Goal: Task Accomplishment & Management: Use online tool/utility

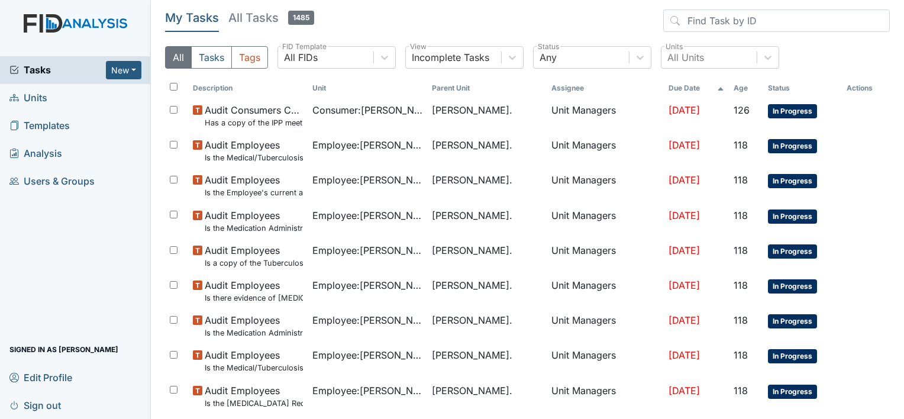
click at [39, 96] on span "Units" at bounding box center [28, 98] width 38 height 18
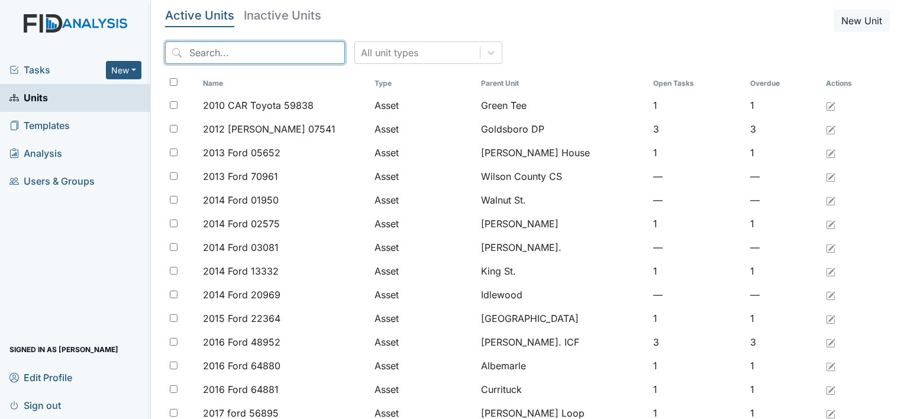
click at [225, 54] on input "search" at bounding box center [255, 52] width 180 height 22
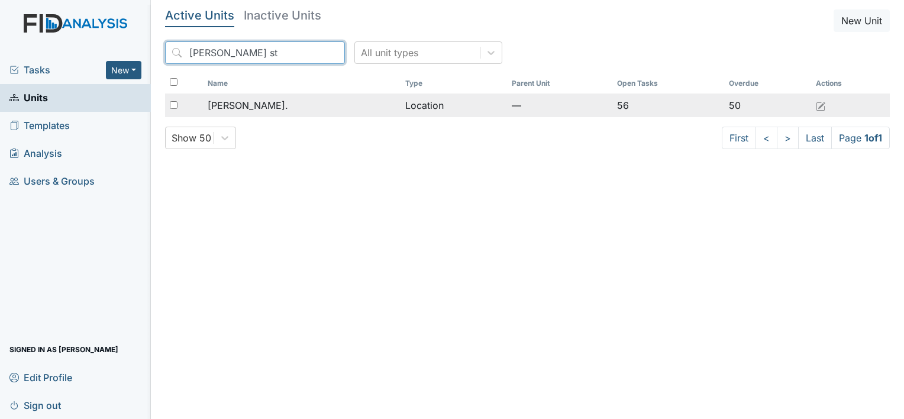
type input "William st"
click at [260, 105] on div "[PERSON_NAME]." at bounding box center [302, 105] width 188 height 14
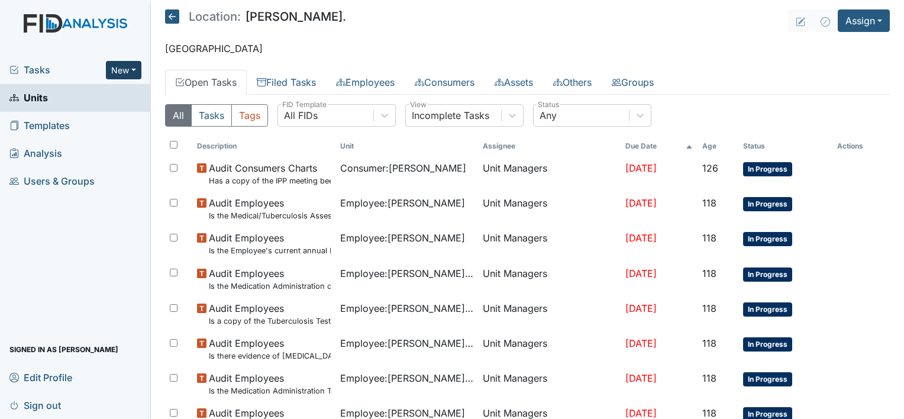
click at [134, 69] on button "New" at bounding box center [124, 70] width 36 height 18
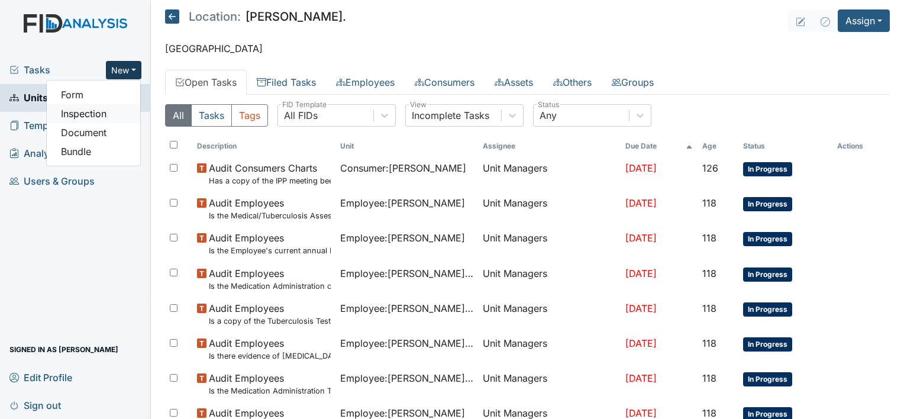
click at [125, 111] on link "Inspection" at bounding box center [93, 113] width 93 height 19
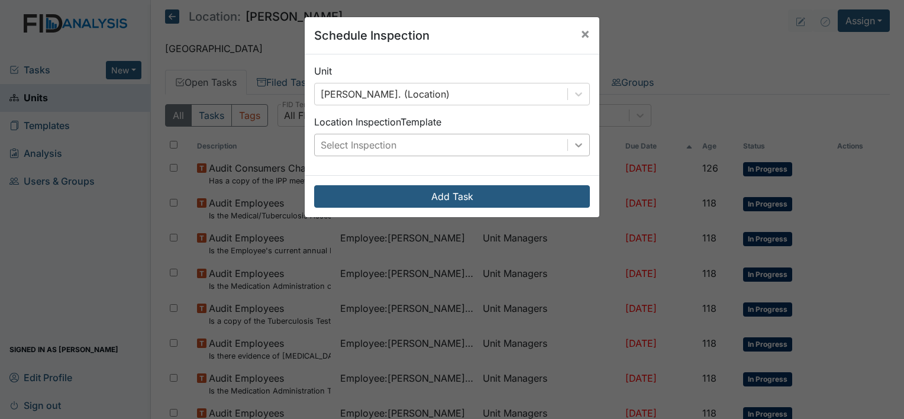
click at [580, 144] on div at bounding box center [578, 144] width 21 height 21
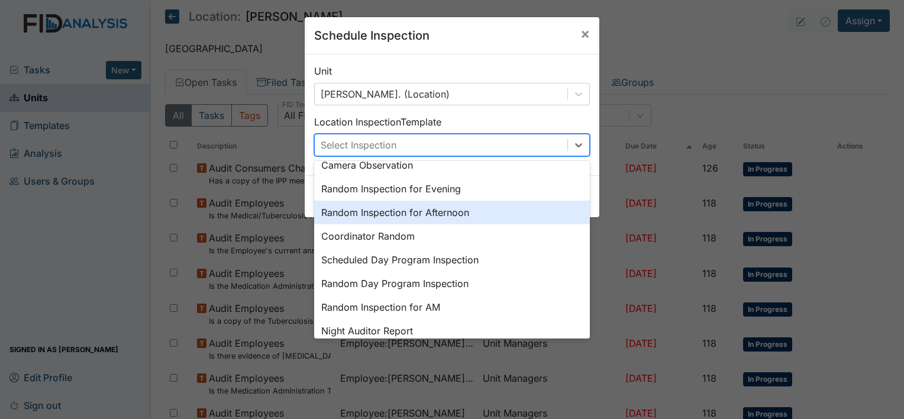
scroll to position [126, 0]
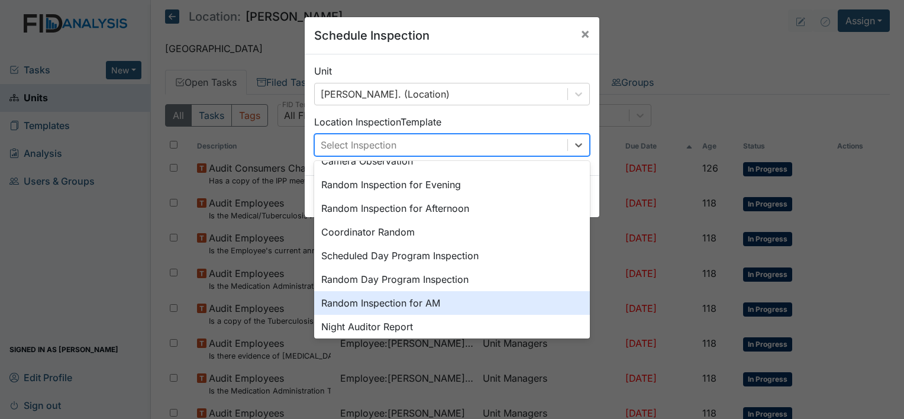
click at [443, 310] on div "Random Inspection for AM" at bounding box center [452, 303] width 276 height 24
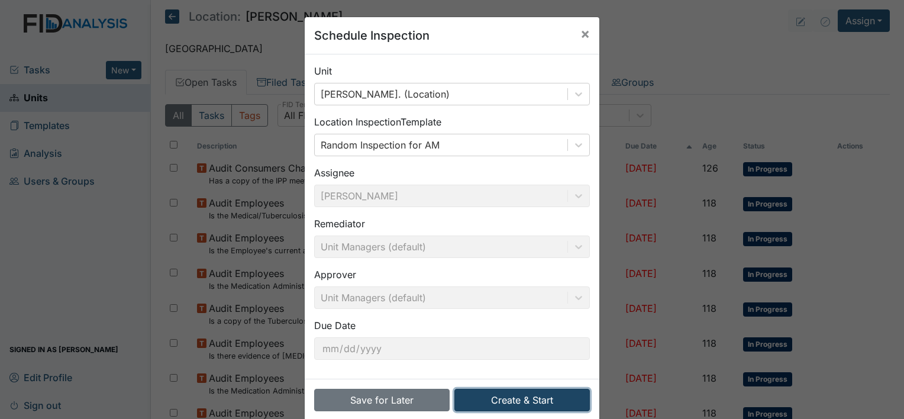
click at [509, 396] on button "Create & Start" at bounding box center [522, 400] width 136 height 22
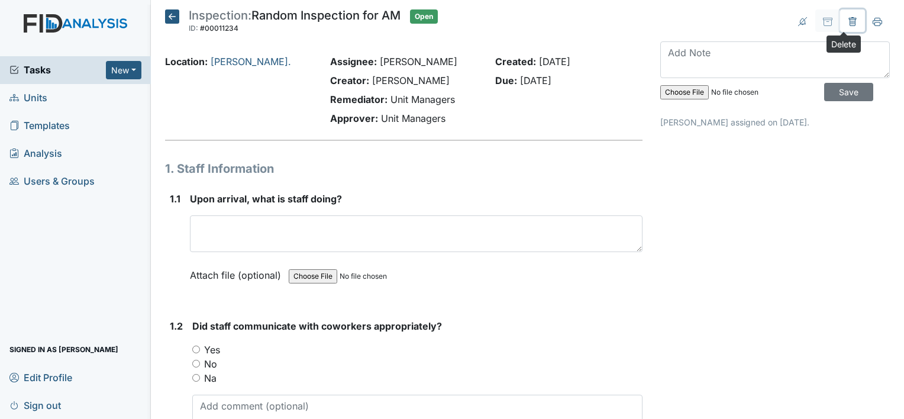
click at [848, 24] on icon at bounding box center [852, 21] width 9 height 9
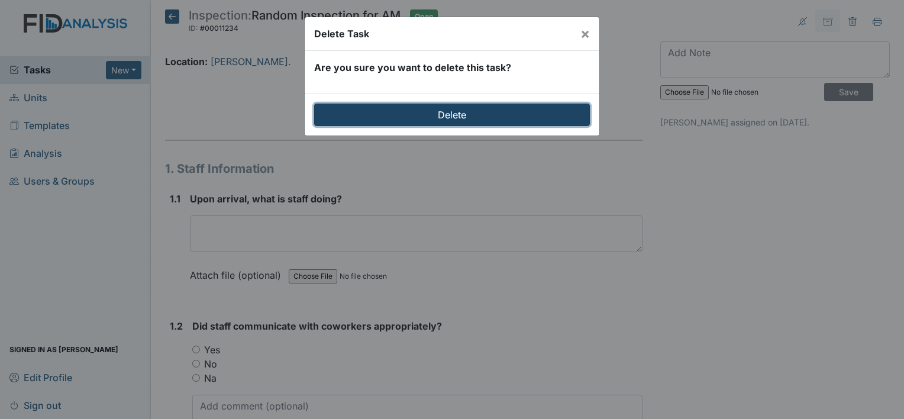
click at [504, 119] on input "Delete" at bounding box center [452, 115] width 276 height 22
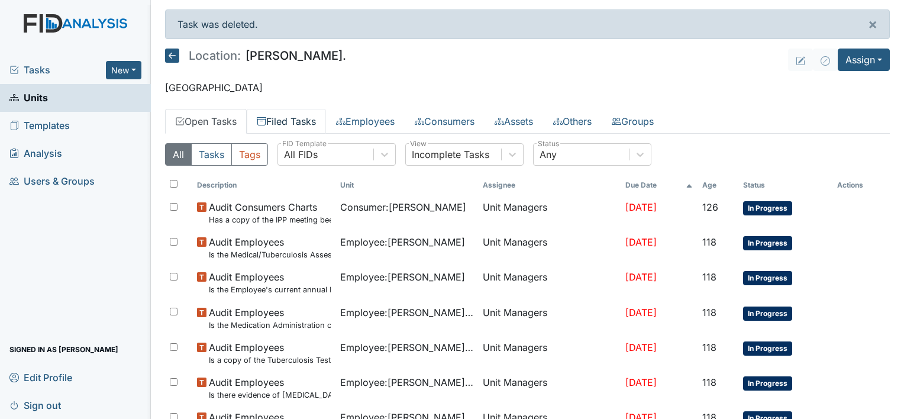
click at [293, 123] on link "Filed Tasks" at bounding box center [286, 121] width 79 height 25
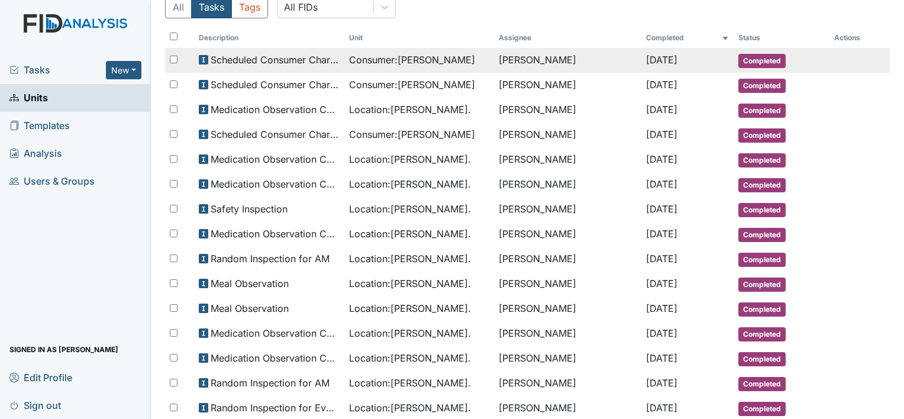
scroll to position [150, 0]
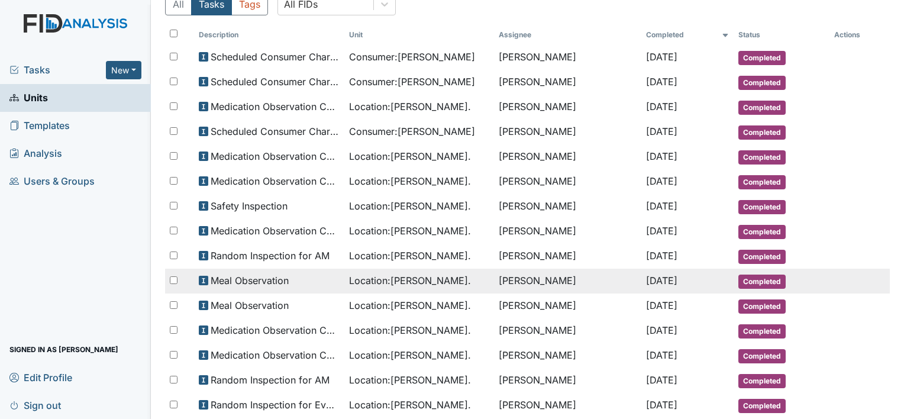
click at [226, 280] on span "Meal Observation" at bounding box center [250, 280] width 78 height 14
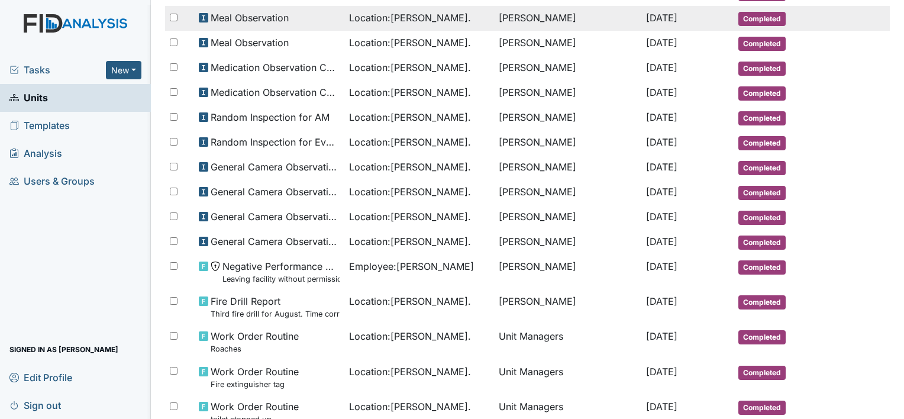
scroll to position [415, 0]
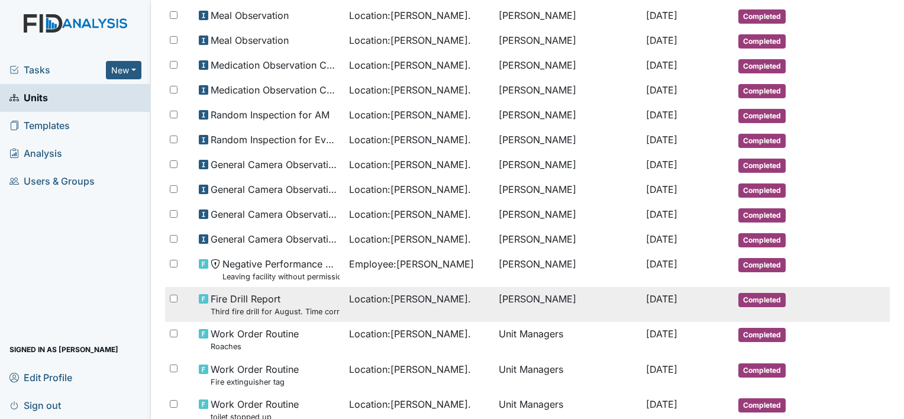
click at [518, 293] on td "[PERSON_NAME]" at bounding box center [567, 304] width 147 height 35
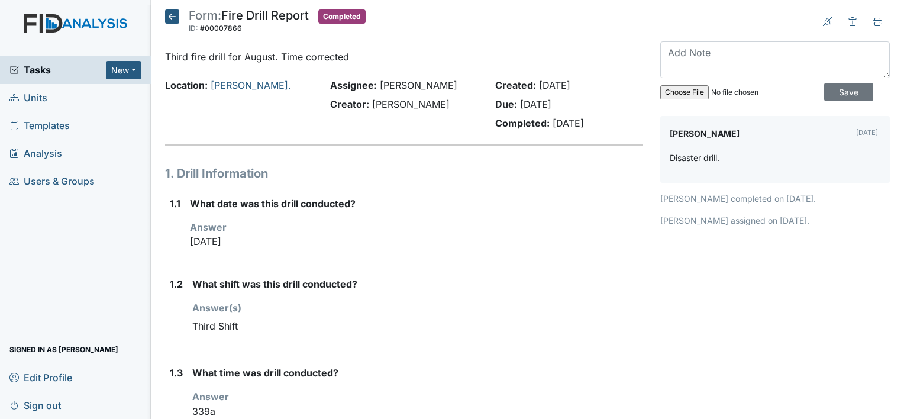
click at [518, 293] on div "What shift was this drill conducted? Answer(s) Third Shift" at bounding box center [417, 312] width 450 height 70
